Goal: Information Seeking & Learning: Learn about a topic

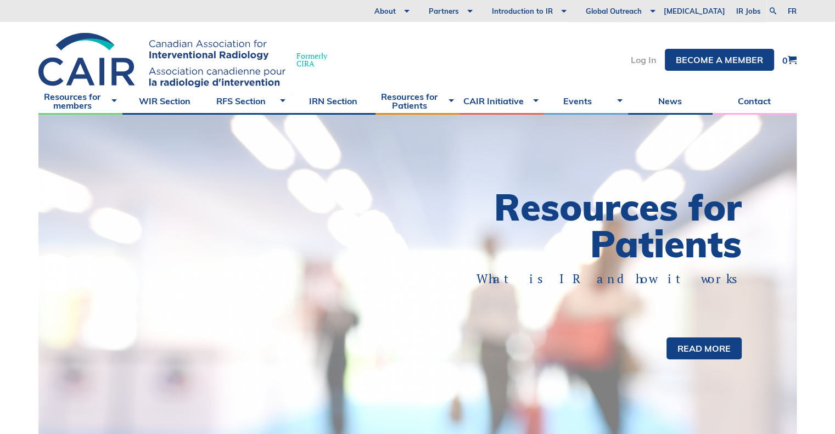
click at [643, 63] on link "Log In" at bounding box center [644, 59] width 26 height 9
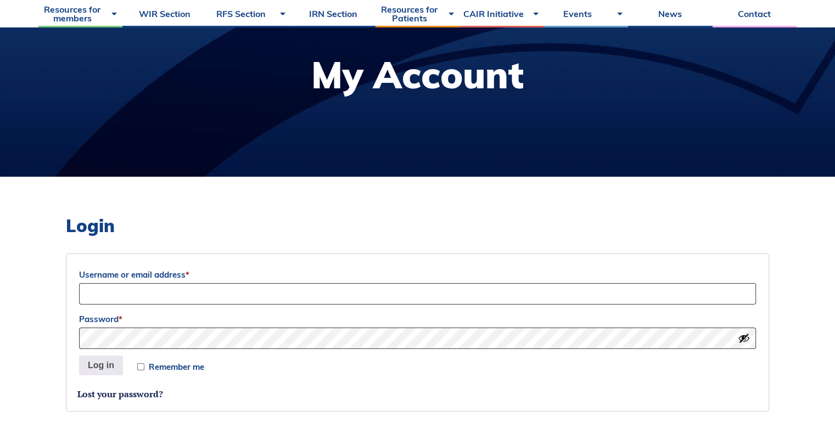
scroll to position [134, 0]
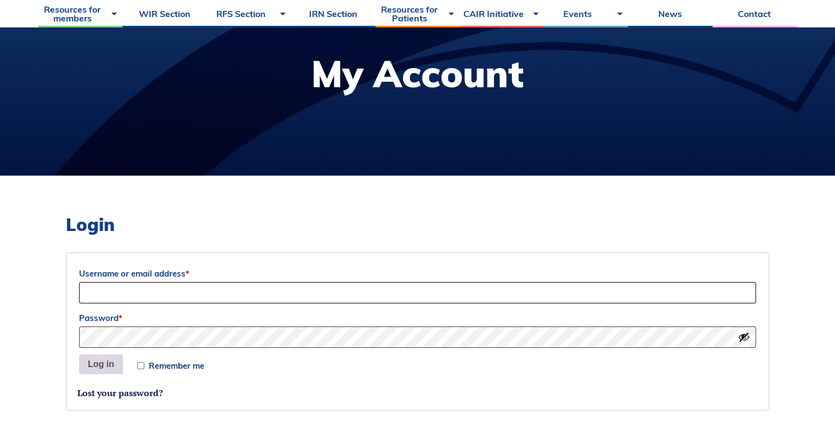
type input "Siri"
click at [101, 368] on button "Log in" at bounding box center [101, 365] width 44 height 20
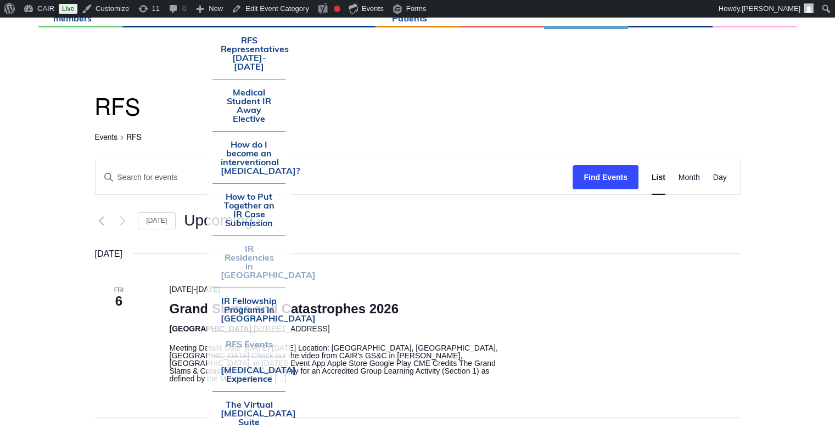
scroll to position [92, 0]
click at [244, 403] on link "The Virtual [MEDICAL_DATA] Suite" at bounding box center [248, 413] width 73 height 43
click at [244, 403] on link "The Virtual Angiography Suite" at bounding box center [248, 413] width 73 height 43
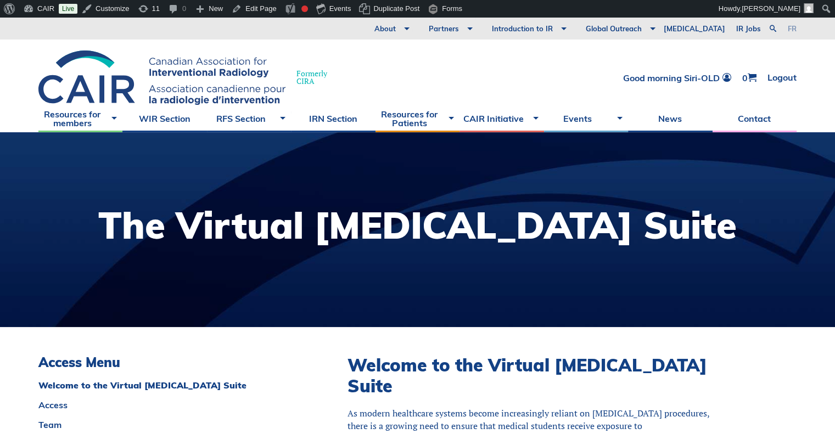
click at [792, 28] on link "fr" at bounding box center [792, 28] width 9 height 7
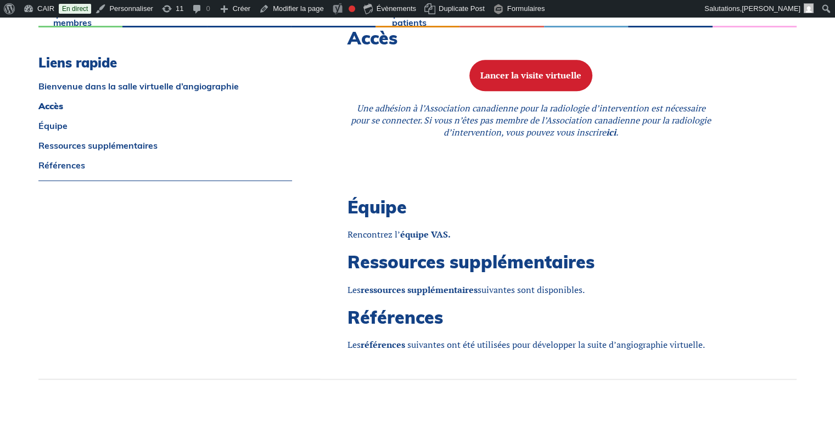
scroll to position [1127, 0]
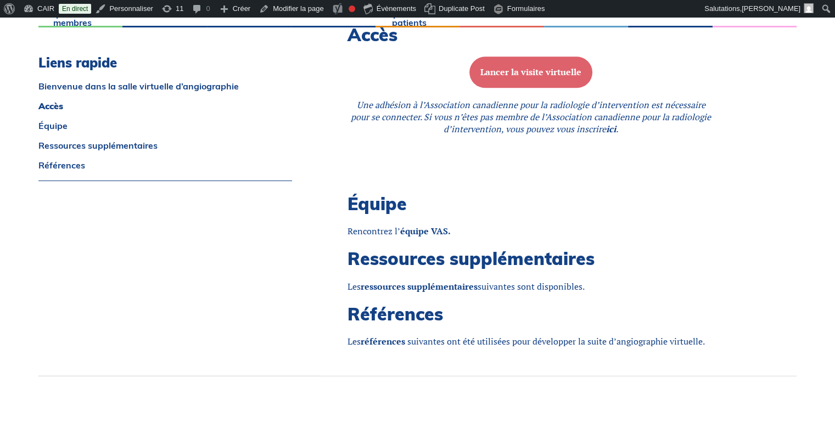
click at [530, 66] on b "Lancer la visite virtuelle" at bounding box center [530, 72] width 101 height 12
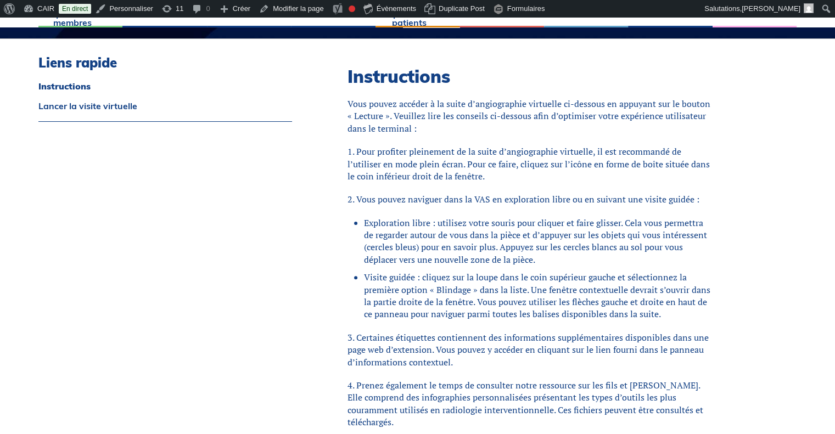
scroll to position [292, 0]
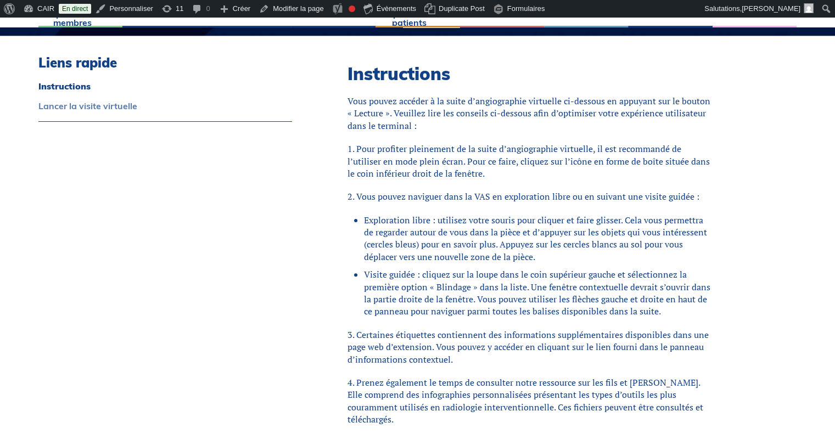
click at [75, 105] on link "Lancer la visite virtuelle" at bounding box center [165, 106] width 254 height 9
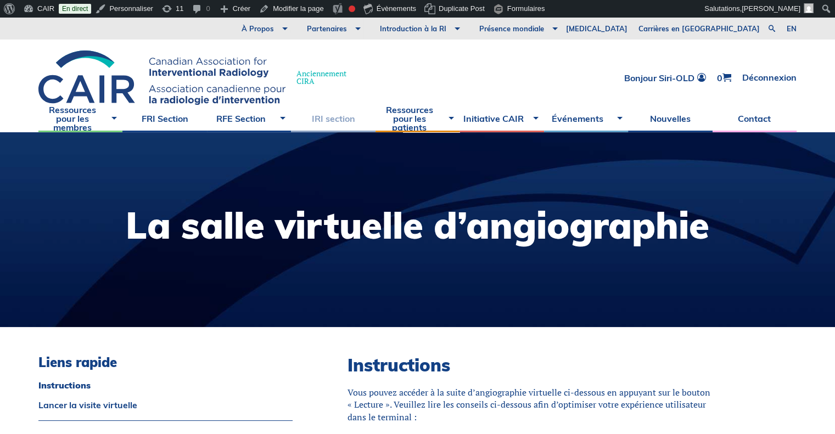
scroll to position [15, 0]
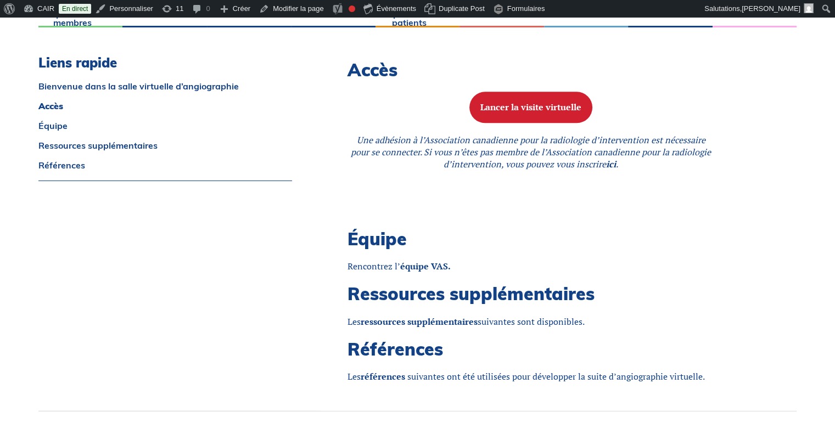
scroll to position [1091, 0]
drag, startPoint x: 433, startPoint y: 251, endPoint x: 425, endPoint y: 248, distance: 7.9
click at [425, 260] on strong "équipe VAS." at bounding box center [425, 266] width 51 height 12
click at [422, 260] on strong "équipe VAS." at bounding box center [425, 266] width 51 height 12
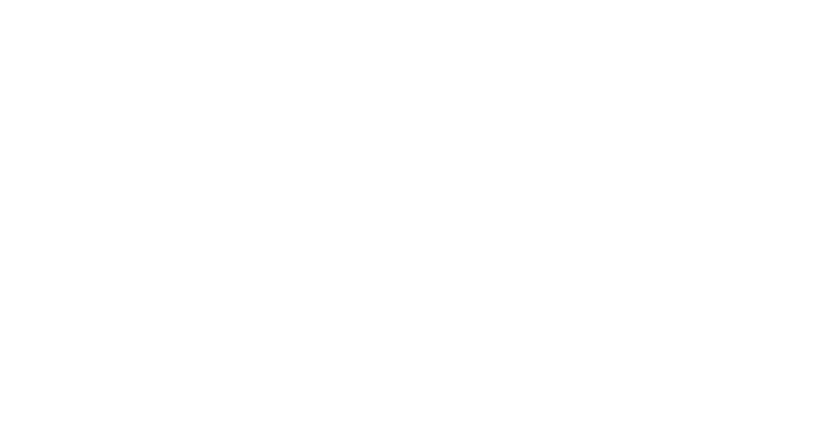
click at [438, 250] on html "À Propos Vision et mission Membre de la direction Rapports annuels Etats Financ…" at bounding box center [417, 235] width 835 height 434
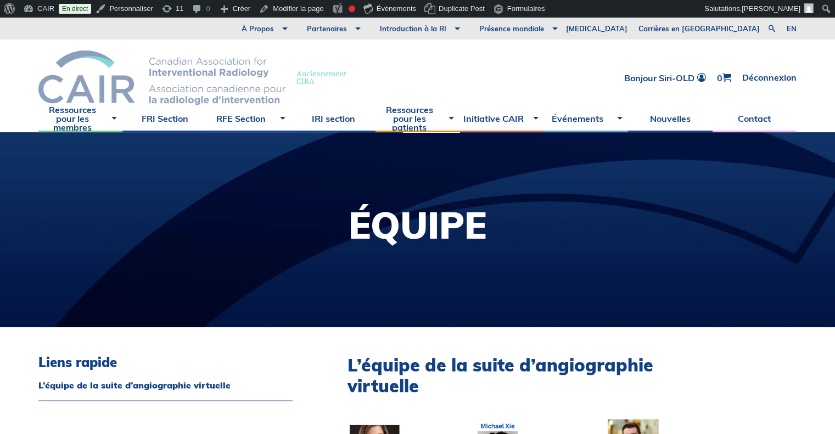
click at [242, 76] on img at bounding box center [161, 78] width 247 height 54
